Goal: Information Seeking & Learning: Learn about a topic

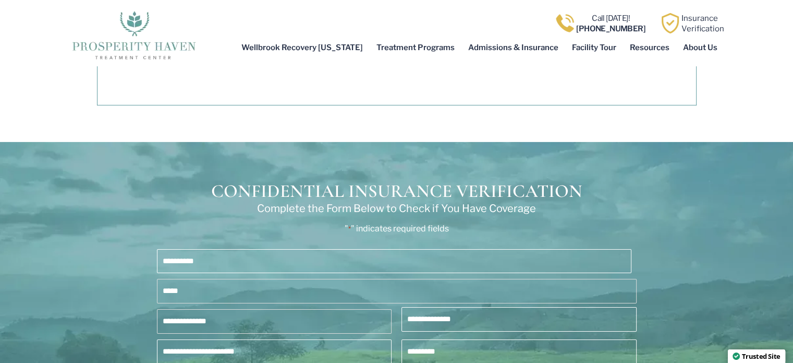
scroll to position [3286, 0]
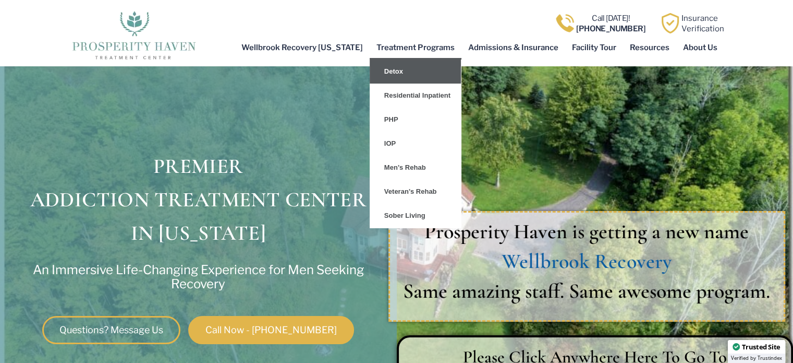
click at [398, 73] on link "Detox" at bounding box center [415, 71] width 91 height 24
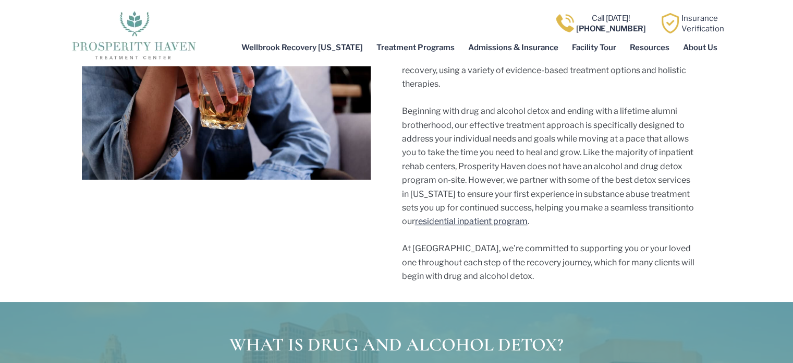
scroll to position [365, 0]
